Goal: Check status

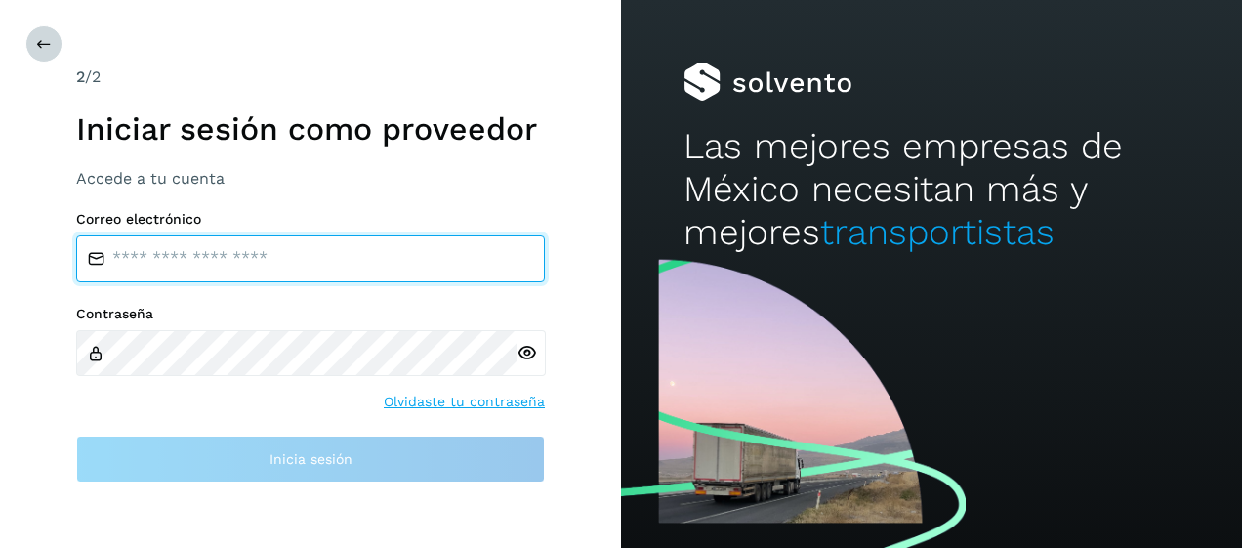
type input "**********"
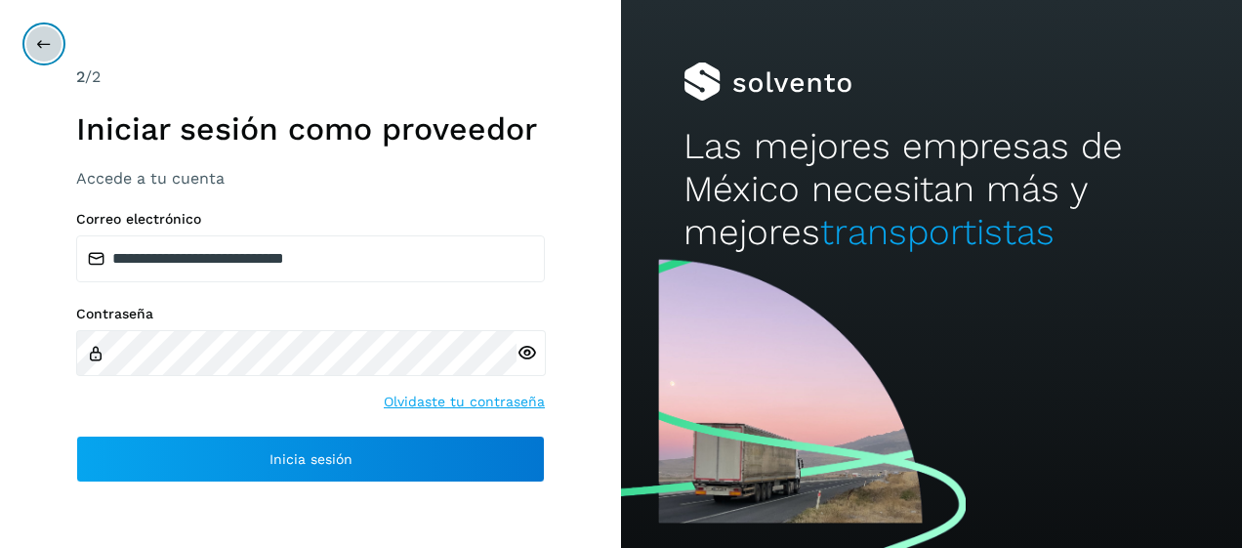
click at [36, 39] on icon at bounding box center [44, 44] width 16 height 16
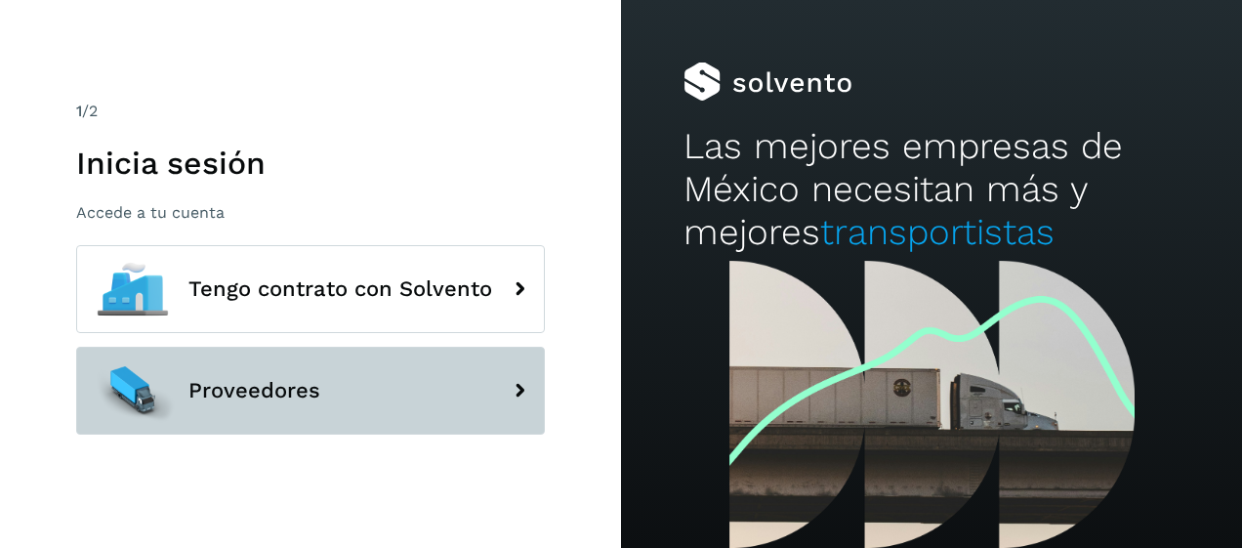
click at [230, 379] on span "Proveedores" at bounding box center [254, 390] width 132 height 23
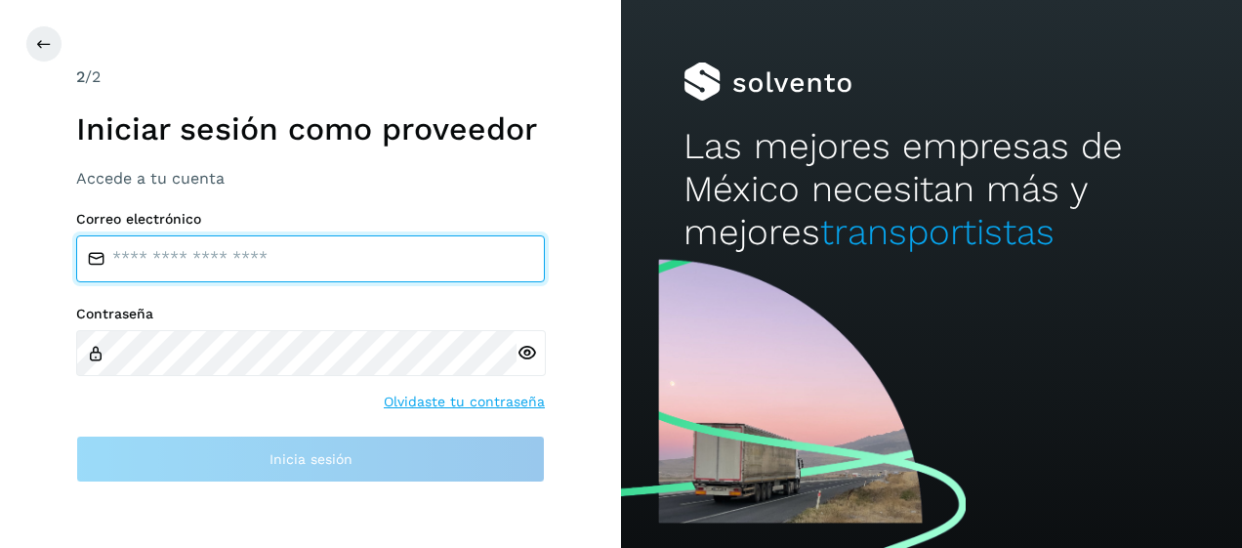
type input "**********"
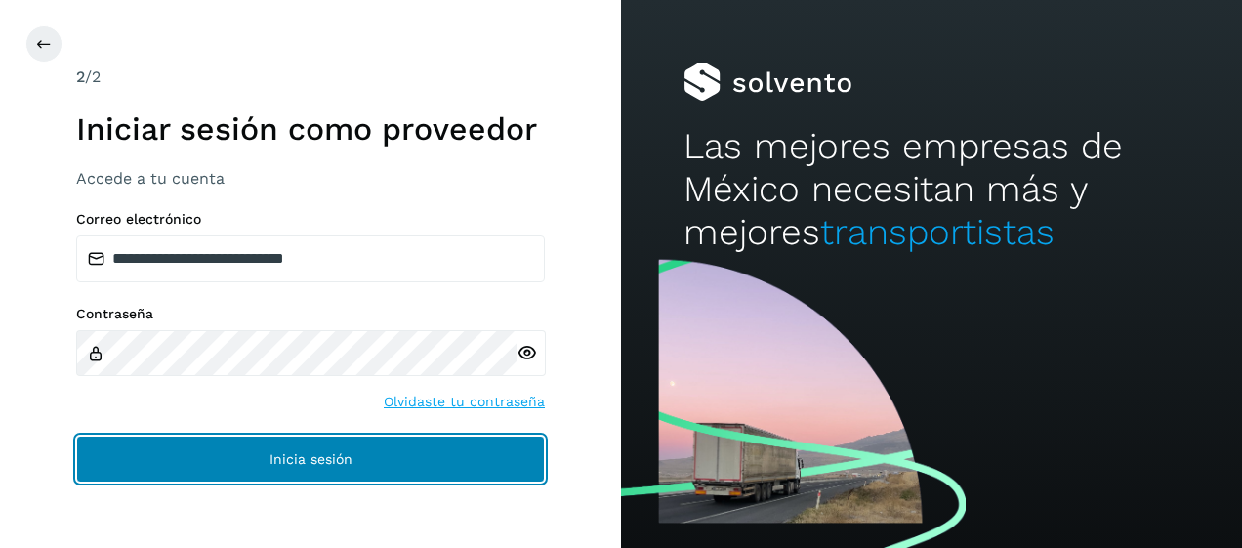
click at [287, 463] on span "Inicia sesión" at bounding box center [311, 459] width 83 height 14
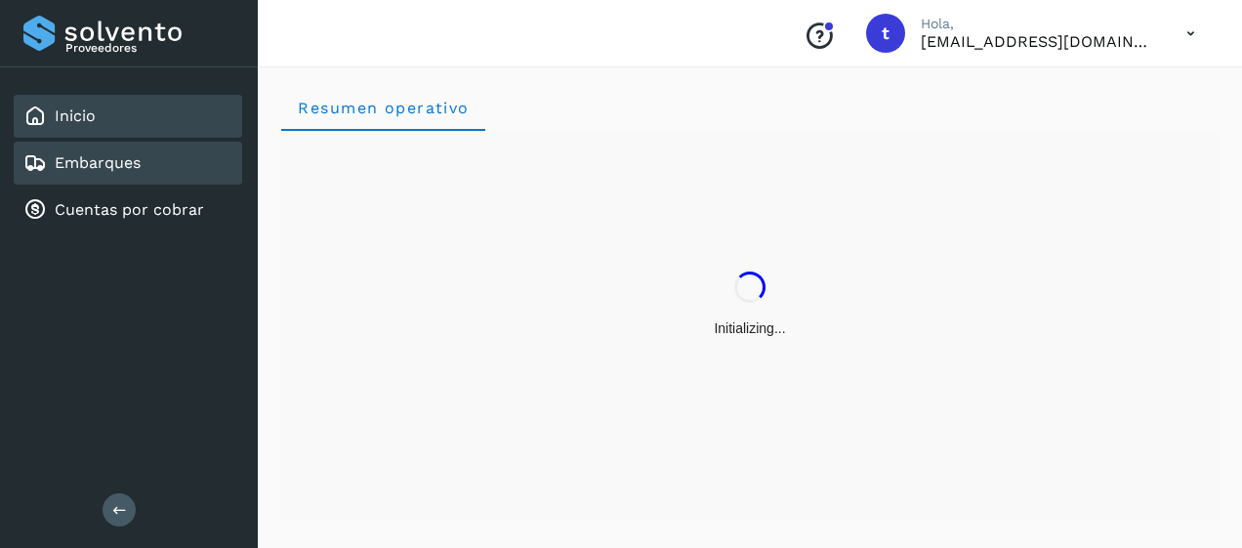
click at [103, 166] on link "Embarques" at bounding box center [98, 162] width 86 height 19
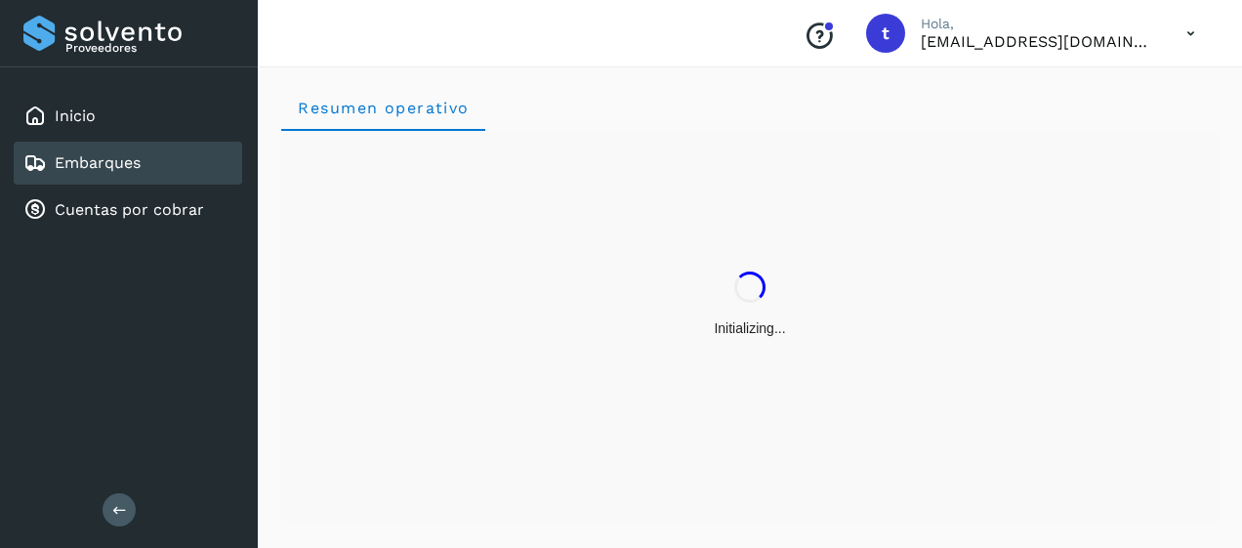
click at [103, 166] on link "Embarques" at bounding box center [98, 162] width 86 height 19
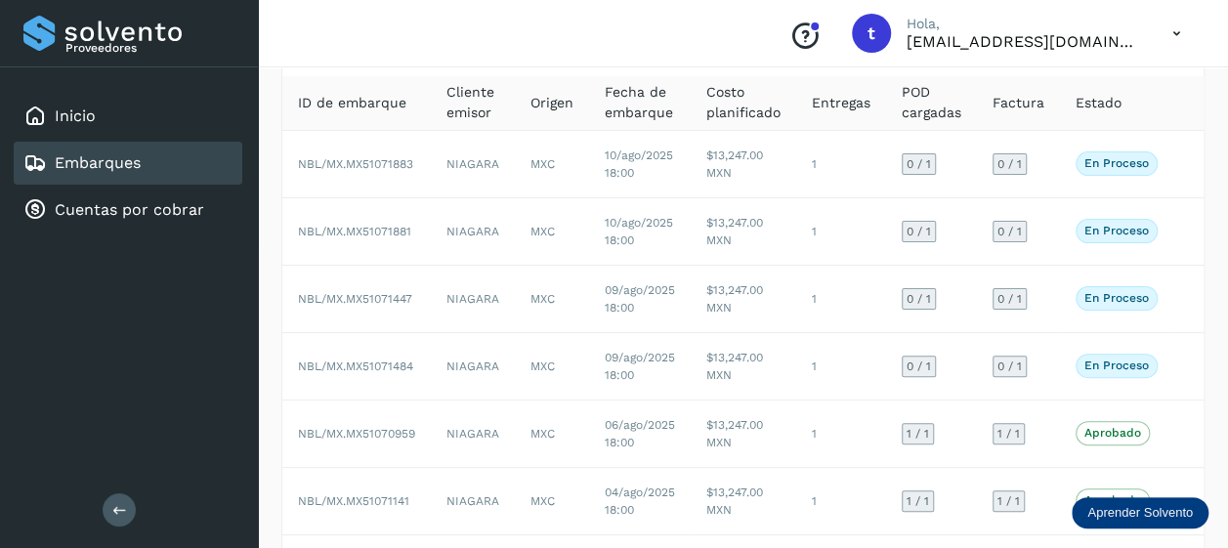
click at [119, 170] on link "Embarques" at bounding box center [98, 162] width 86 height 19
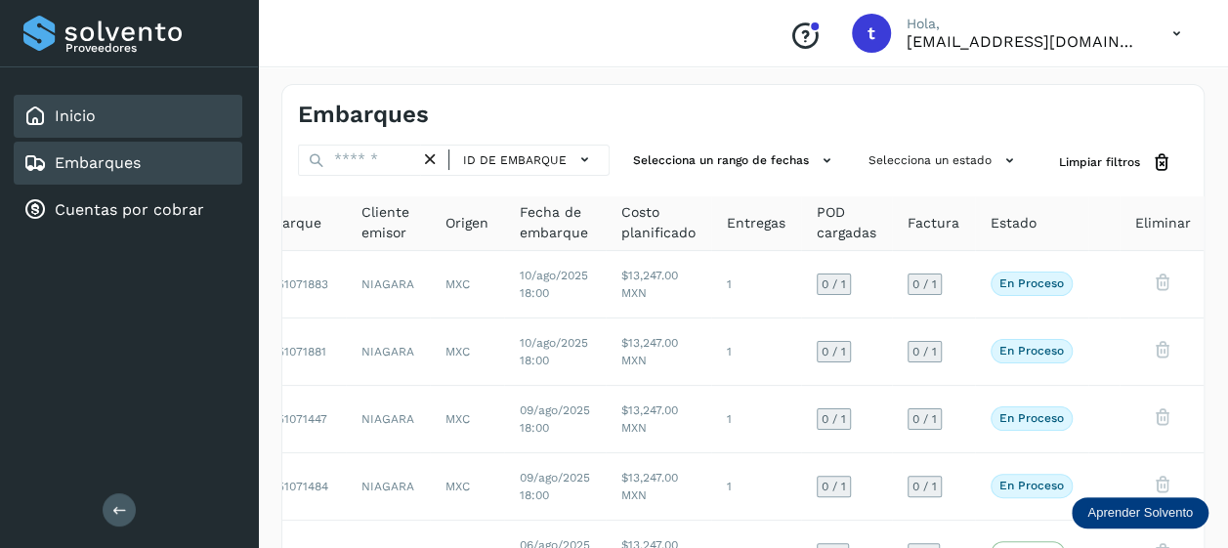
click at [81, 107] on link "Inicio" at bounding box center [75, 115] width 41 height 19
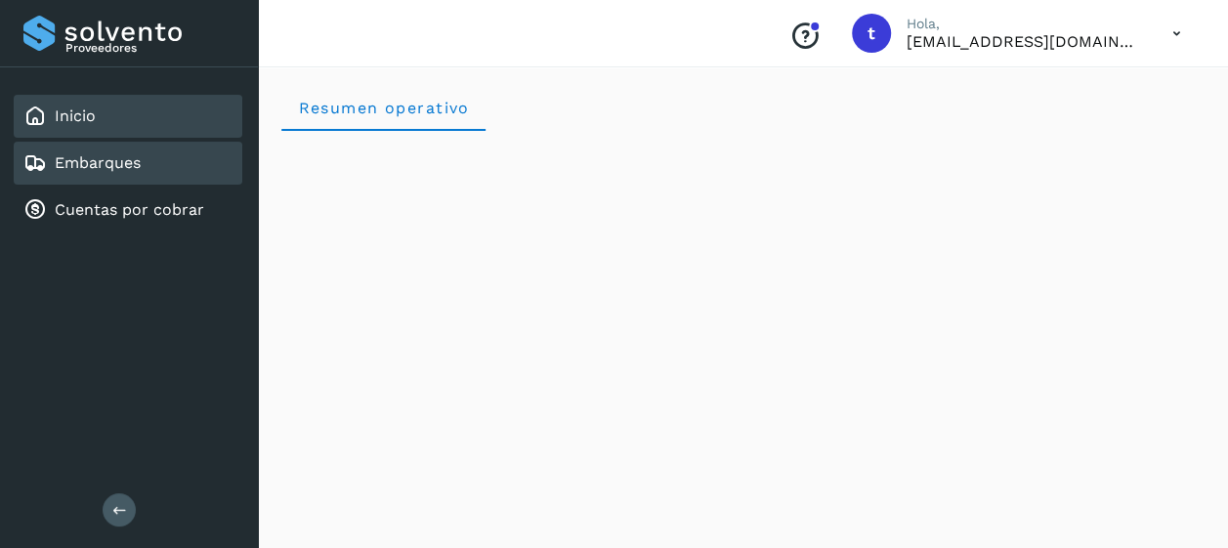
click at [89, 158] on link "Embarques" at bounding box center [98, 162] width 86 height 19
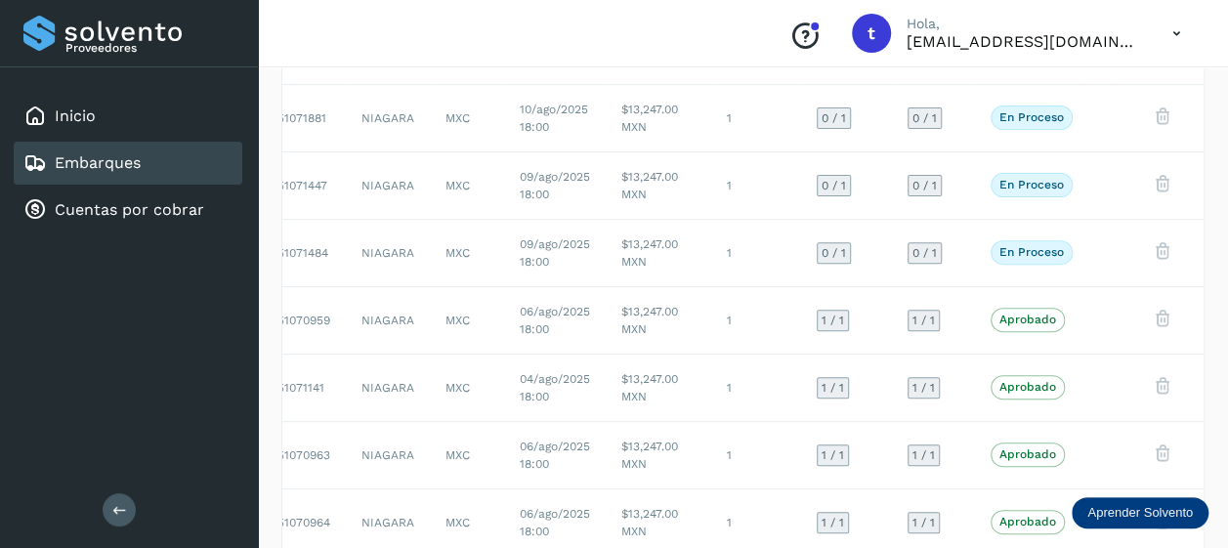
scroll to position [216, 0]
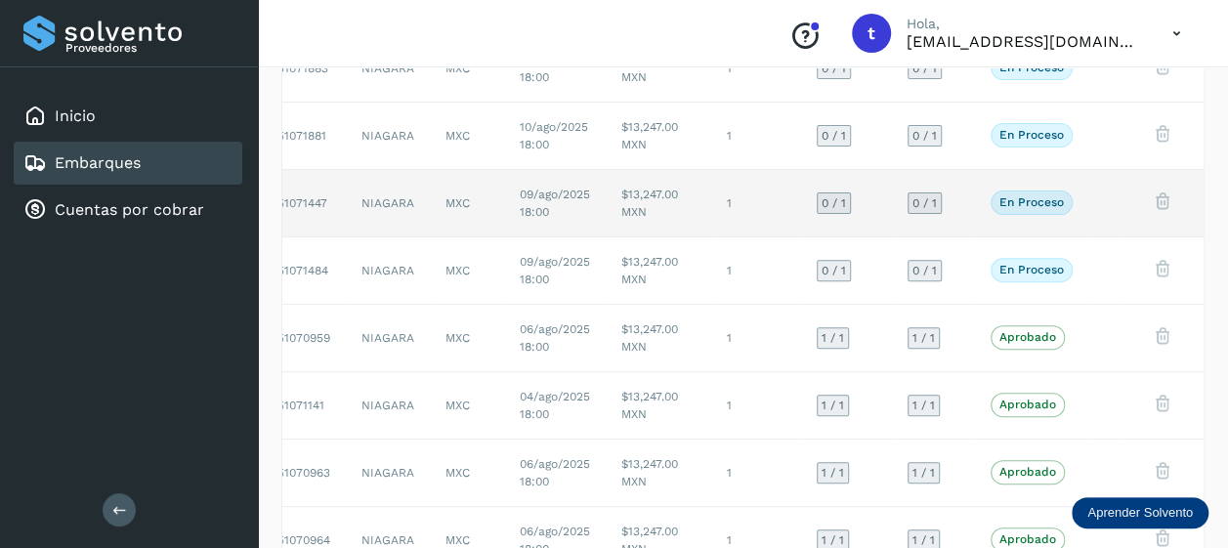
click at [1027, 203] on p "En proceso" at bounding box center [1031, 202] width 64 height 14
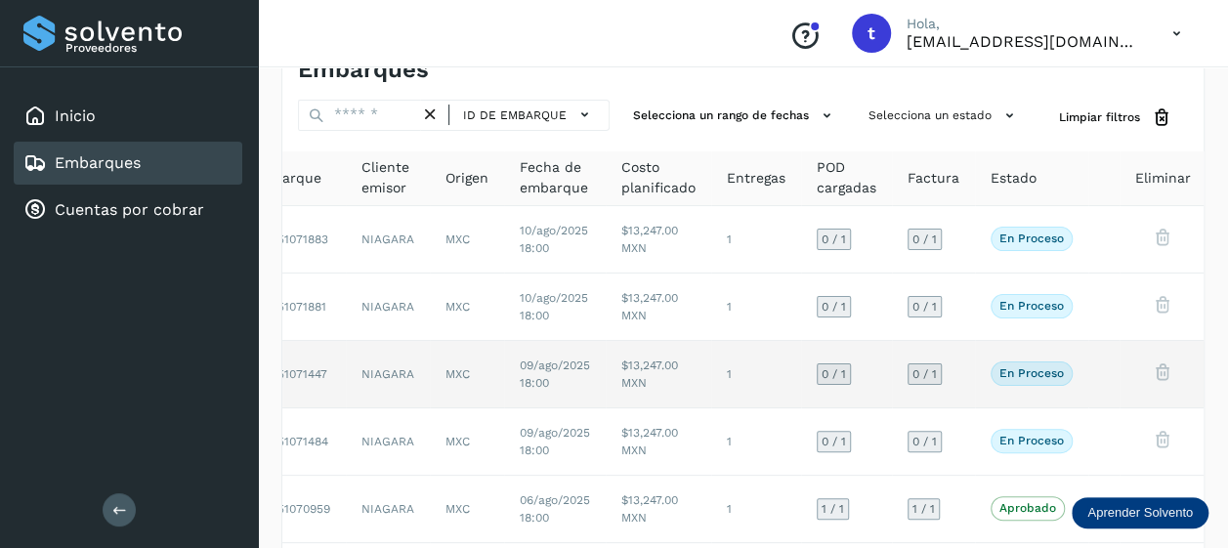
scroll to position [0, 0]
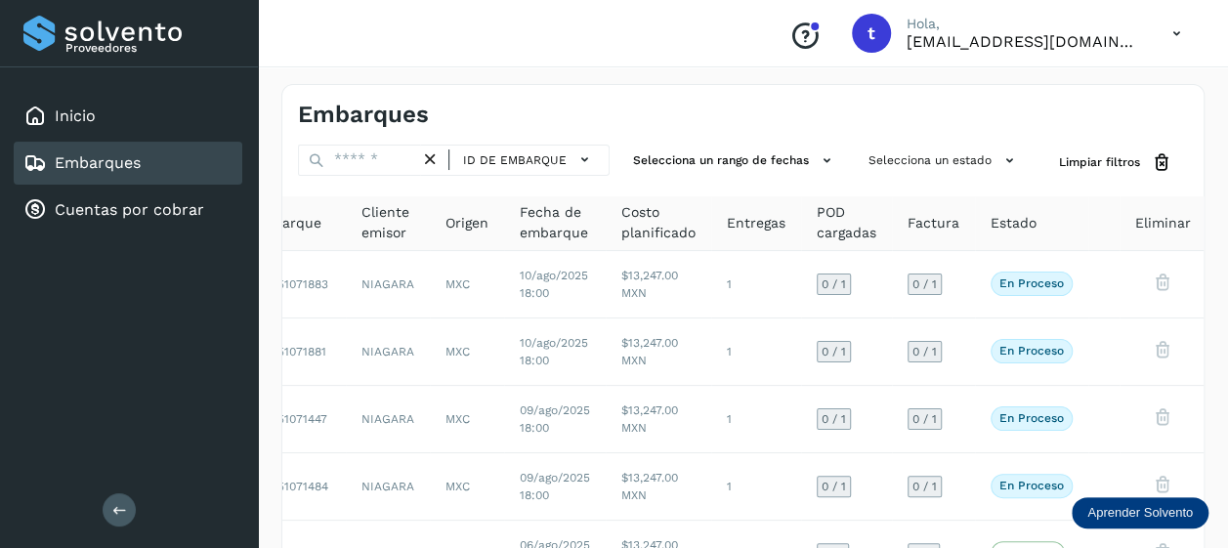
click at [840, 215] on span "POD cargadas" at bounding box center [846, 222] width 60 height 41
click at [940, 229] on span "Factura" at bounding box center [933, 223] width 52 height 21
click at [1021, 219] on span "Estado" at bounding box center [1013, 223] width 46 height 21
click at [1168, 226] on span "Eliminar" at bounding box center [1163, 223] width 56 height 21
click at [129, 203] on link "Cuentas por cobrar" at bounding box center [129, 209] width 149 height 19
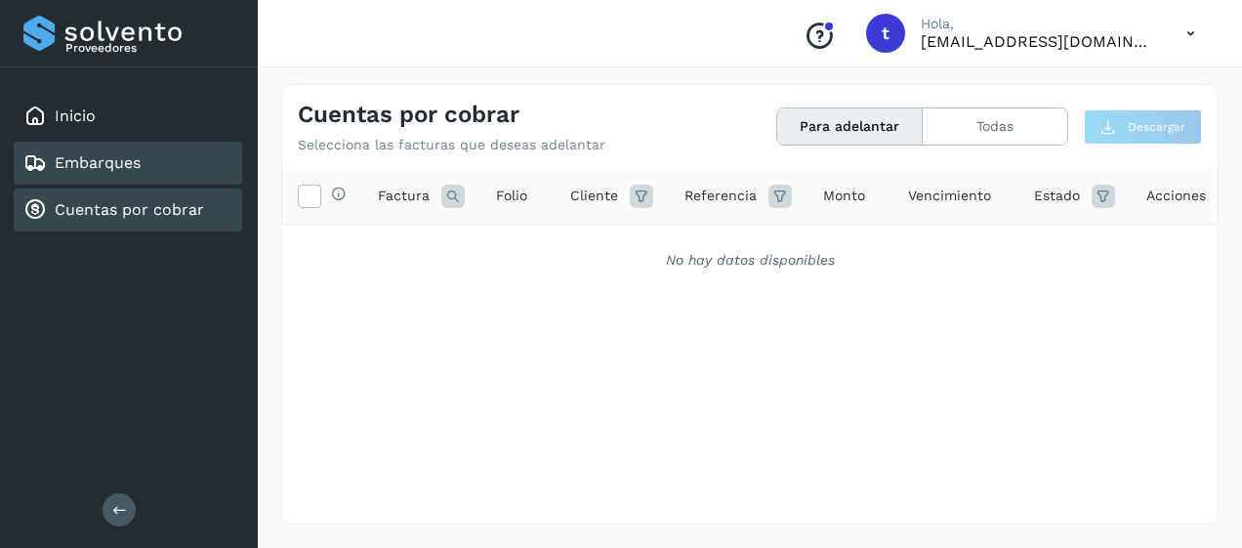
click at [113, 164] on link "Embarques" at bounding box center [98, 162] width 86 height 19
